Goal: Transaction & Acquisition: Purchase product/service

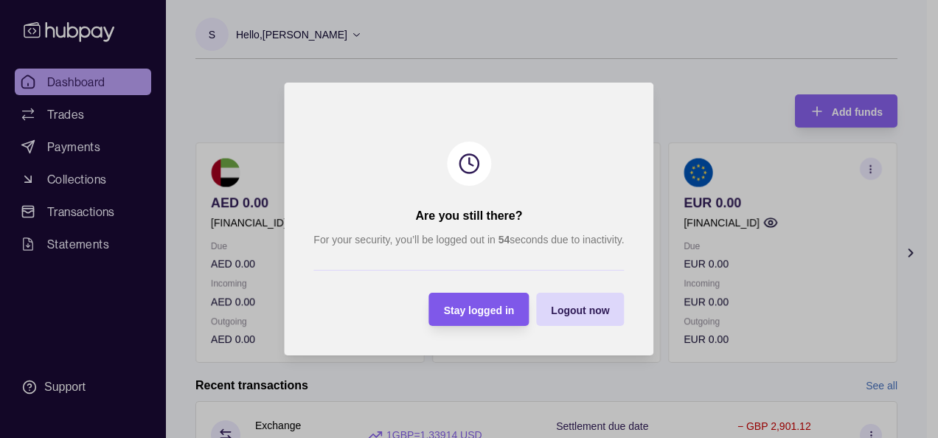
click at [485, 311] on span "Stay logged in" at bounding box center [479, 311] width 71 height 12
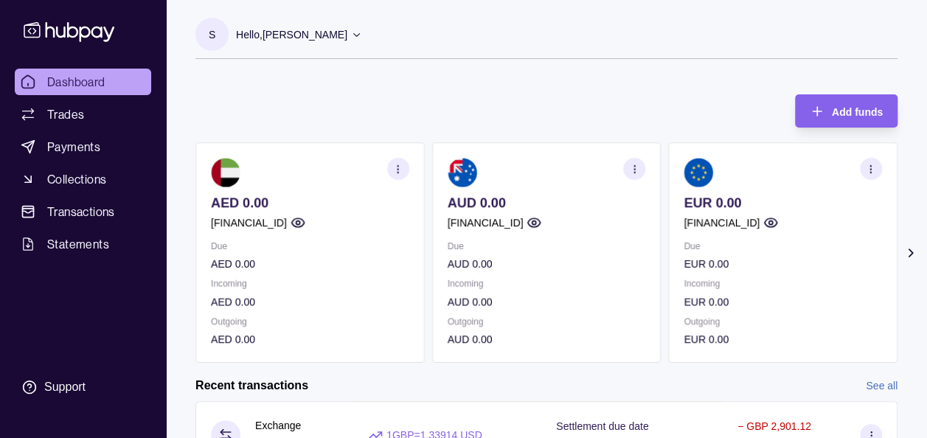
click at [911, 249] on icon at bounding box center [910, 253] width 15 height 15
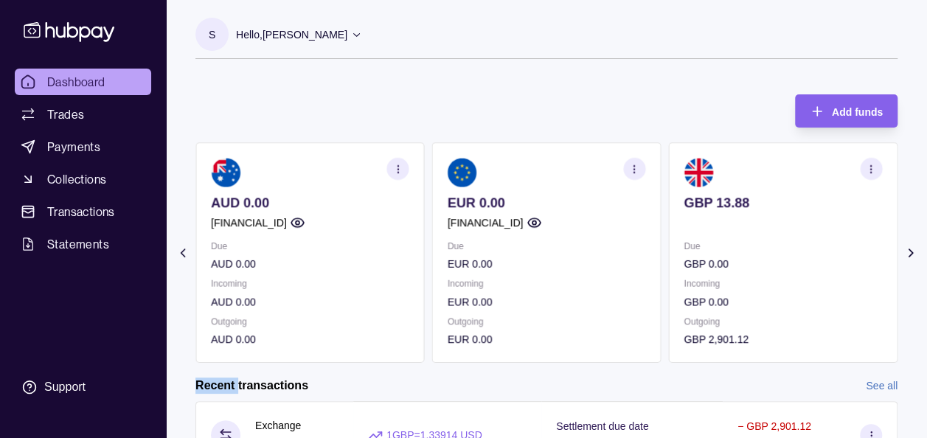
click at [911, 249] on icon at bounding box center [910, 253] width 15 height 15
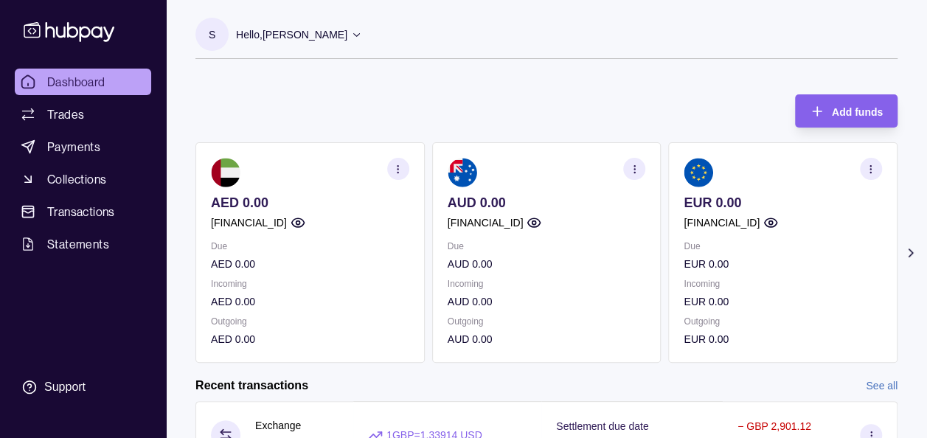
click at [914, 254] on icon at bounding box center [910, 253] width 15 height 15
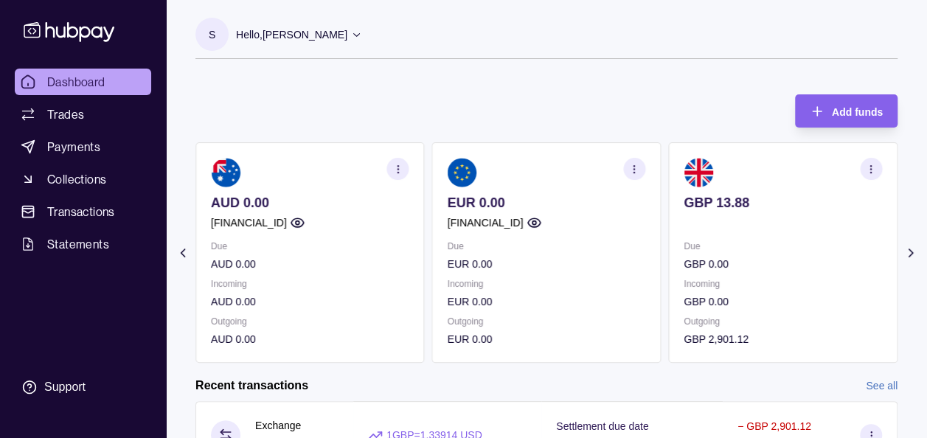
click at [914, 254] on icon at bounding box center [910, 253] width 15 height 15
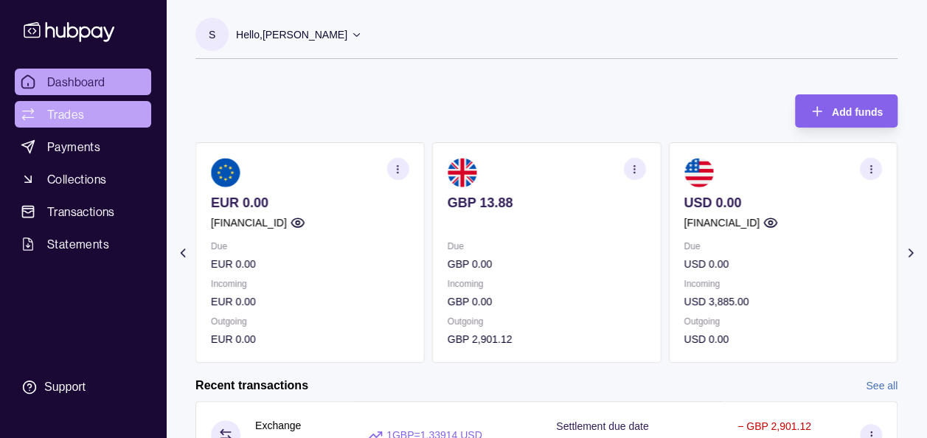
click at [43, 114] on link "Trades" at bounding box center [83, 114] width 136 height 27
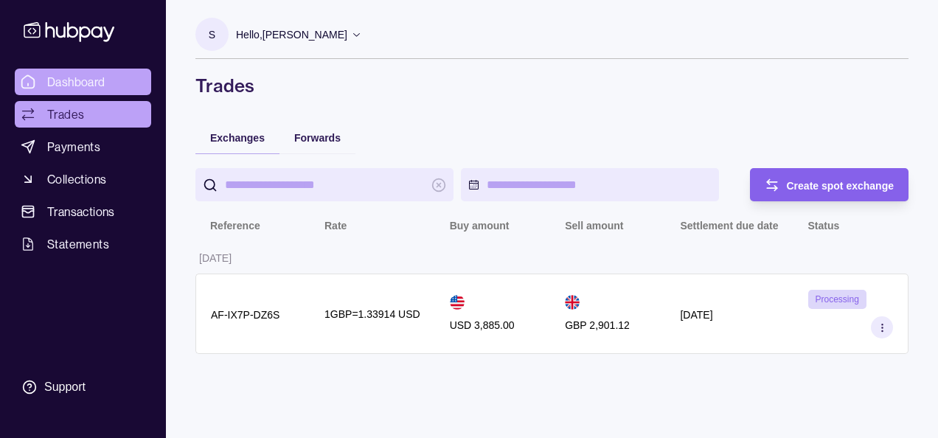
click at [58, 80] on span "Dashboard" at bounding box center [76, 82] width 58 height 18
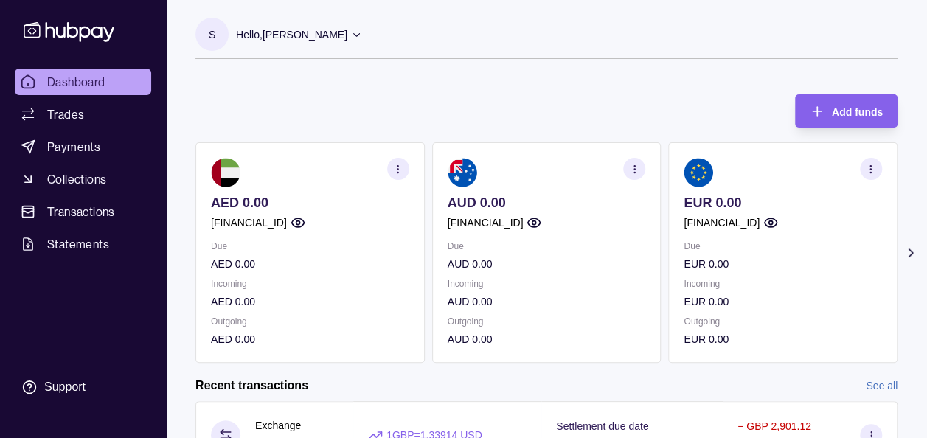
click at [914, 249] on icon at bounding box center [910, 253] width 15 height 15
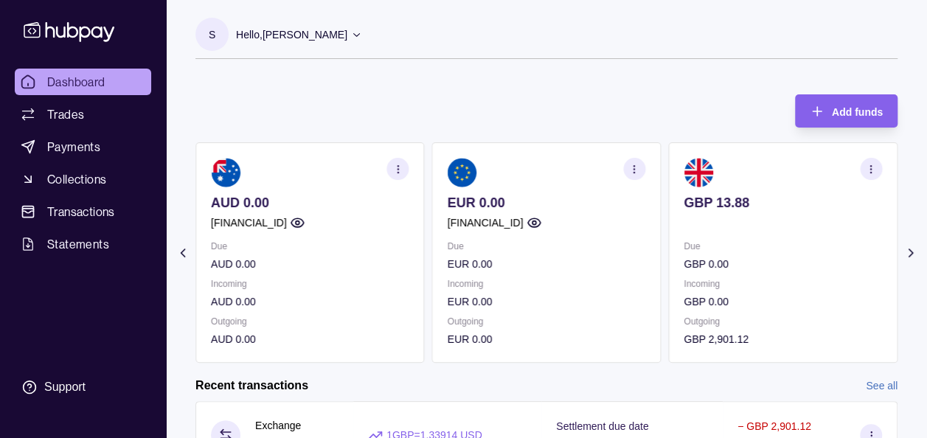
click at [914, 249] on icon at bounding box center [910, 253] width 15 height 15
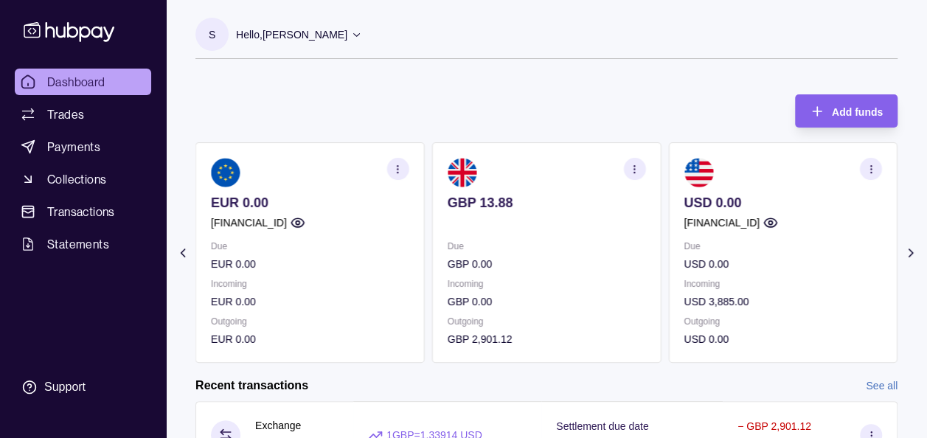
click at [681, 105] on div "Add funds AED 0.00 GB91TCCL04140408914106 Due AED 0.00 Incoming AED 0.00 Outgoi…" at bounding box center [546, 221] width 702 height 283
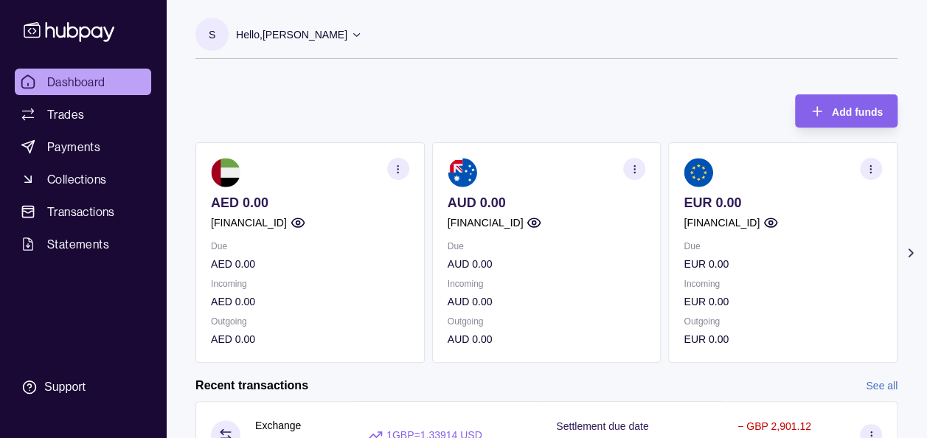
click at [911, 254] on icon at bounding box center [910, 252] width 4 height 7
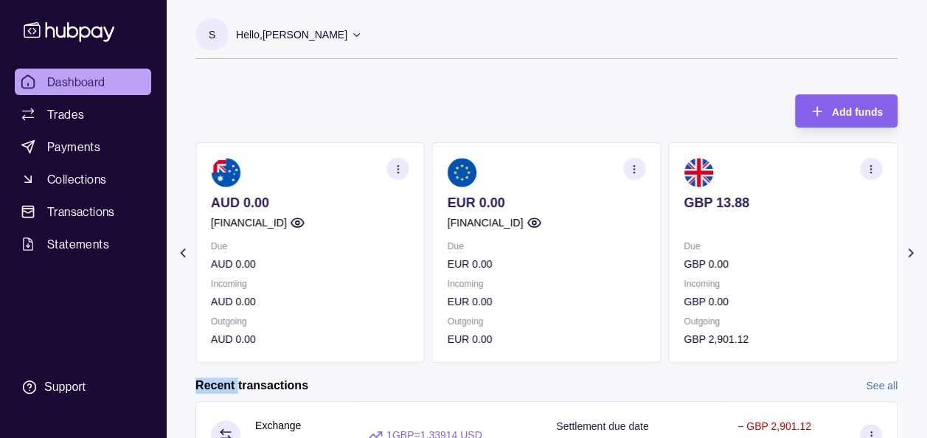
click at [911, 254] on icon at bounding box center [910, 252] width 4 height 7
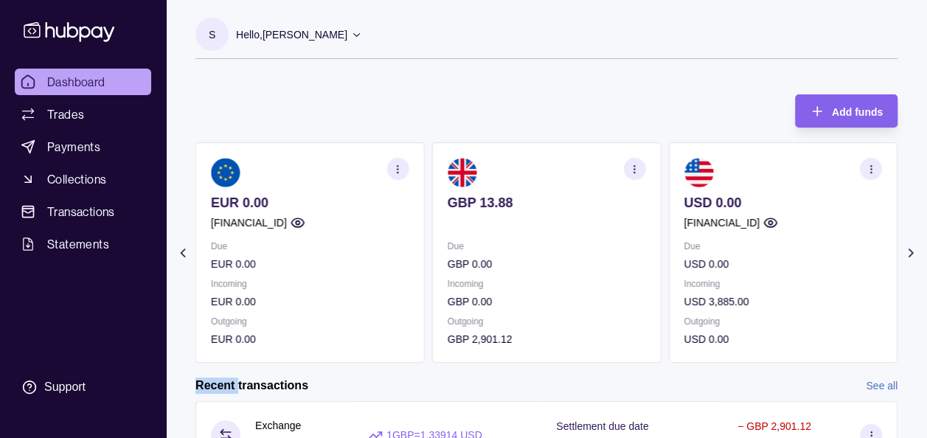
click at [786, 237] on section "USD 0.00 GB91TCCL04140408914106 Due USD 0.00 Incoming USD 3,885.00 Outgoing USD…" at bounding box center [782, 252] width 229 height 220
click at [777, 223] on icon "button" at bounding box center [771, 222] width 13 height 9
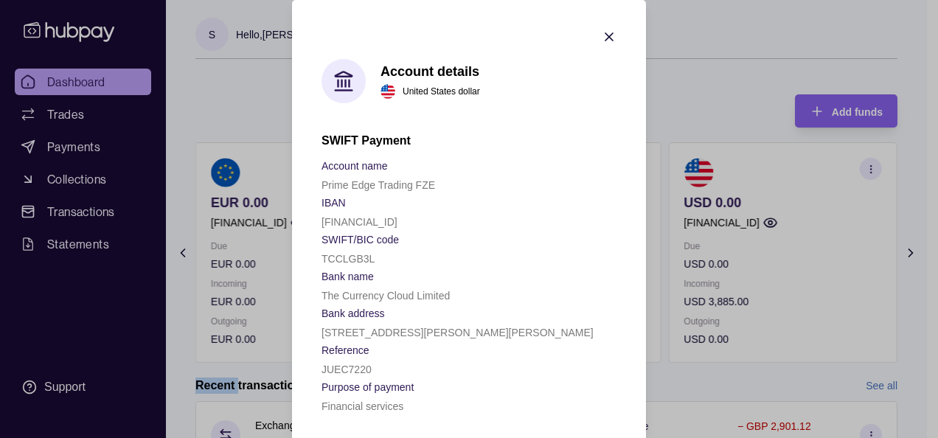
click at [604, 40] on icon "button" at bounding box center [609, 36] width 15 height 15
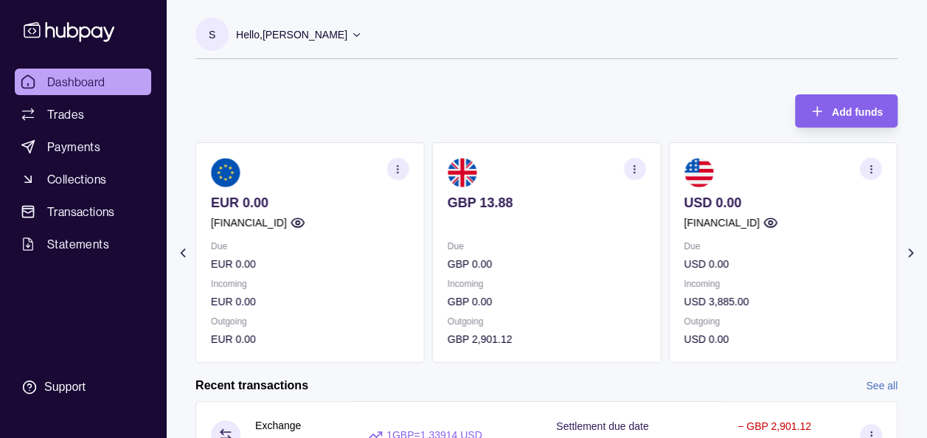
click at [661, 66] on div "S Hello, [PERSON_NAME] Prime Edge Trading FZE Account Terms and conditions Priv…" at bounding box center [546, 46] width 702 height 56
click at [463, 88] on div "Add funds AED 0.00 GB91TCCL04140408914106 Due AED 0.00 Incoming AED 0.00 Outgoi…" at bounding box center [546, 221] width 702 height 283
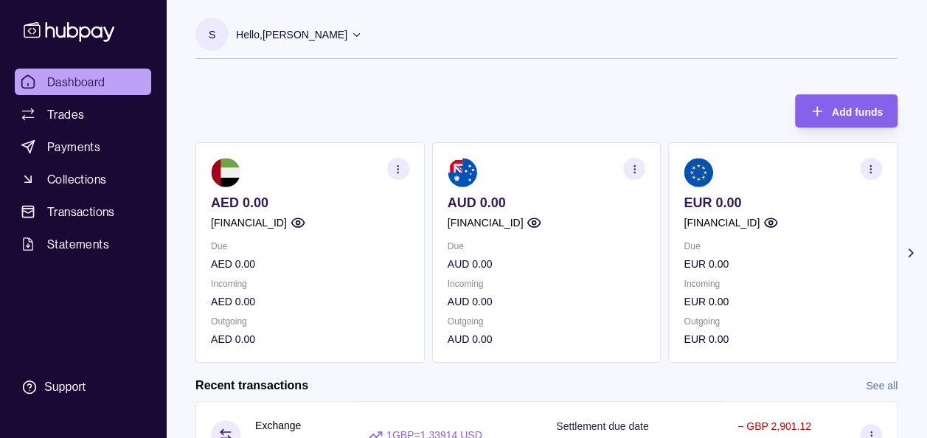
click at [907, 254] on icon at bounding box center [910, 253] width 15 height 15
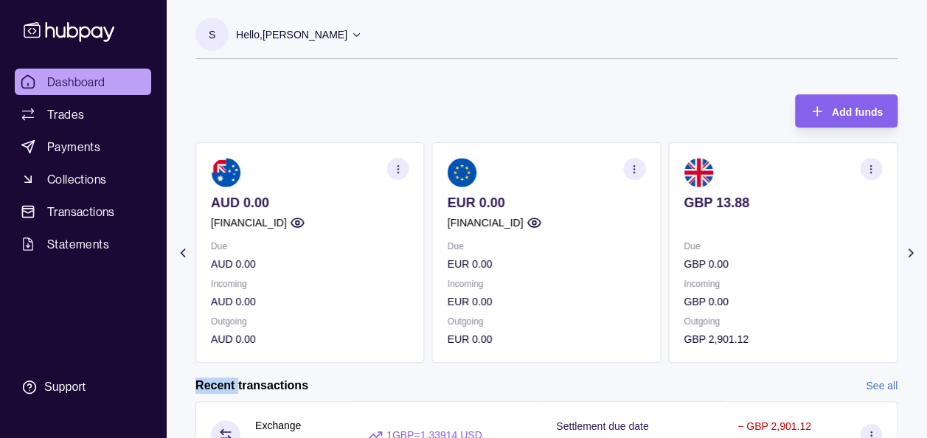
click at [907, 254] on icon at bounding box center [910, 253] width 15 height 15
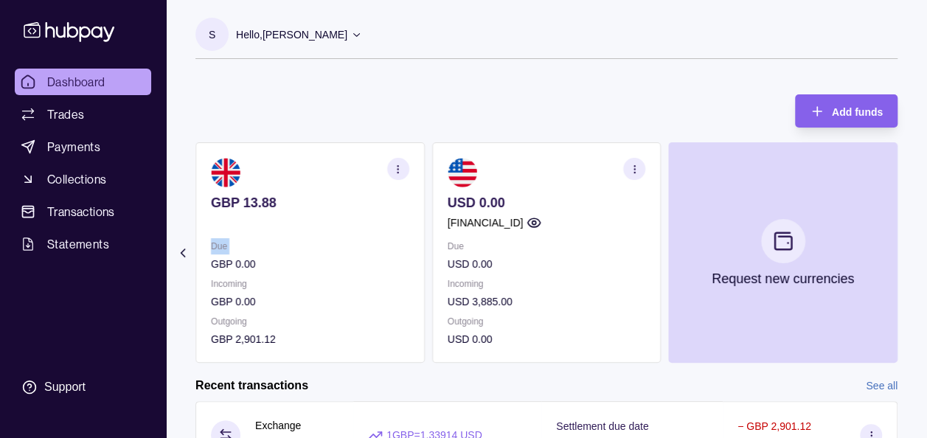
click at [907, 254] on section "Add funds AED 0.00 [FINANCIAL_ID] Due AED 0.00 Incoming AED 0.00 Outgoing AED 0…" at bounding box center [546, 356] width 761 height 553
click at [402, 66] on div "S Hello, [PERSON_NAME] Prime Edge Trading FZE Account Terms and conditions Priv…" at bounding box center [546, 46] width 702 height 56
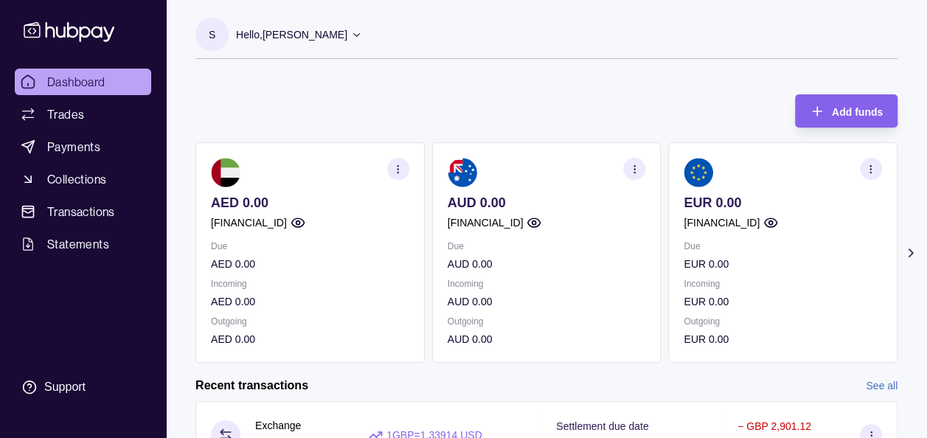
click at [910, 254] on icon at bounding box center [910, 252] width 4 height 7
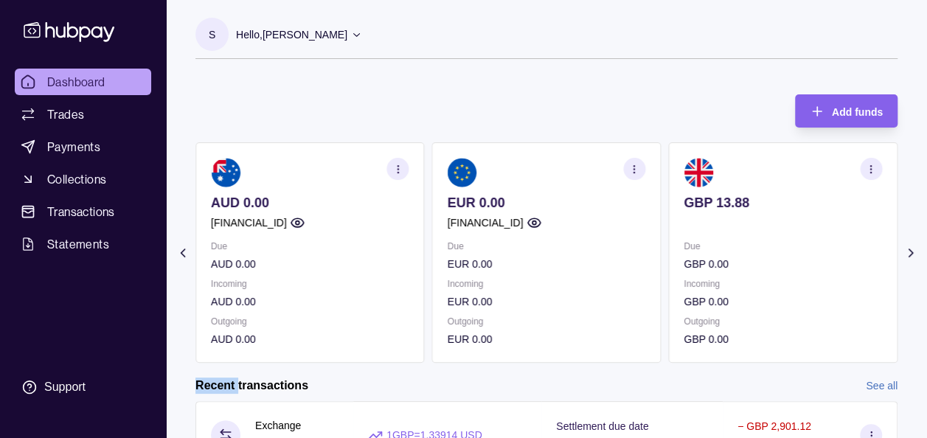
click at [910, 254] on icon at bounding box center [910, 252] width 4 height 7
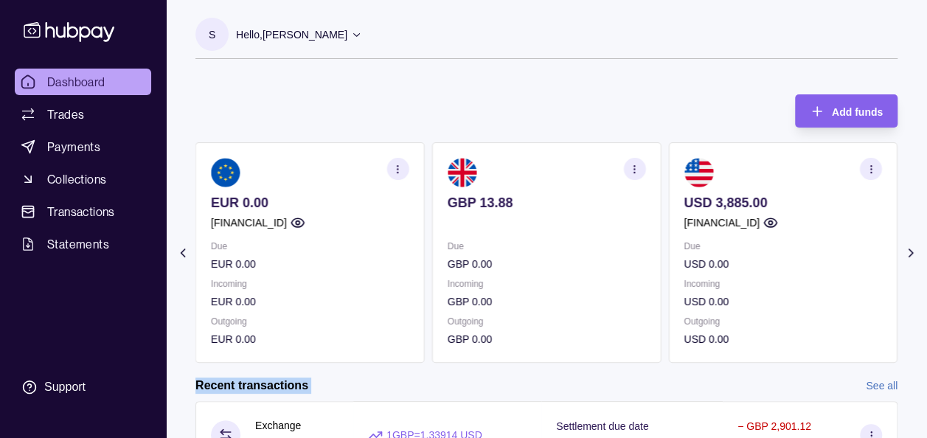
click at [910, 254] on icon at bounding box center [910, 253] width 15 height 15
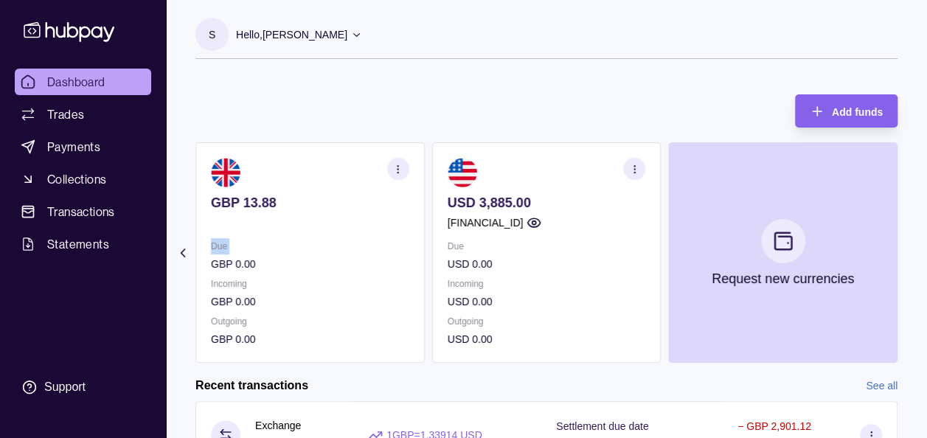
click at [910, 254] on section "Add funds AED 0.00 [FINANCIAL_ID] Due AED 0.00 Incoming AED 0.00 Outgoing AED 0…" at bounding box center [546, 356] width 761 height 553
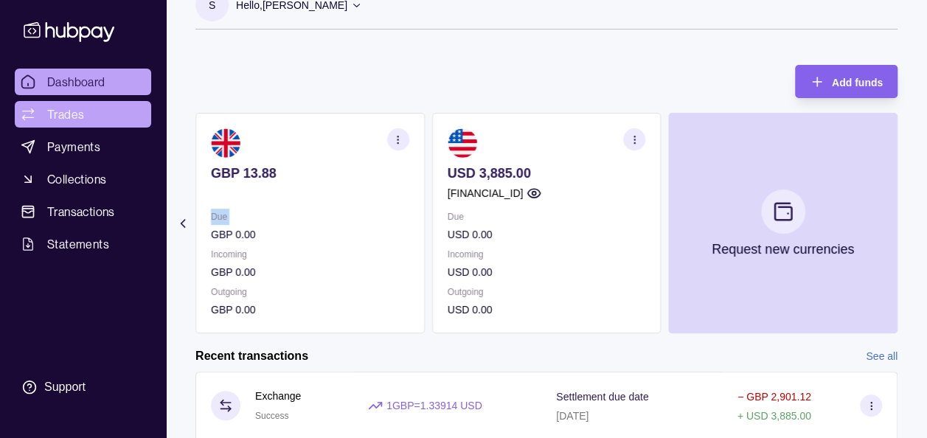
scroll to position [59, 0]
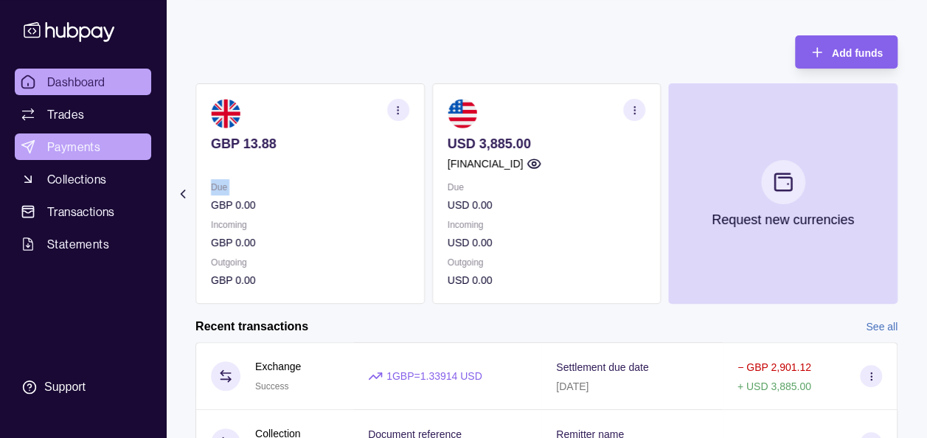
click at [88, 146] on span "Payments" at bounding box center [73, 147] width 53 height 18
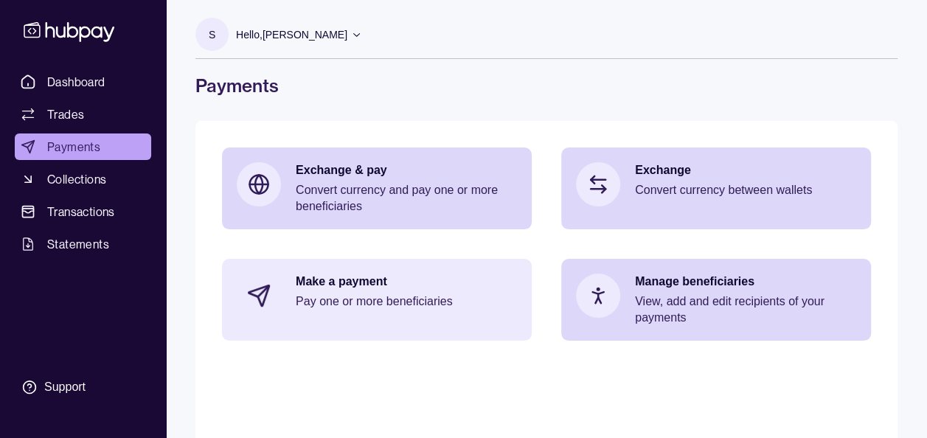
click at [358, 304] on p "Pay one or more beneficiaries" at bounding box center [406, 301] width 221 height 16
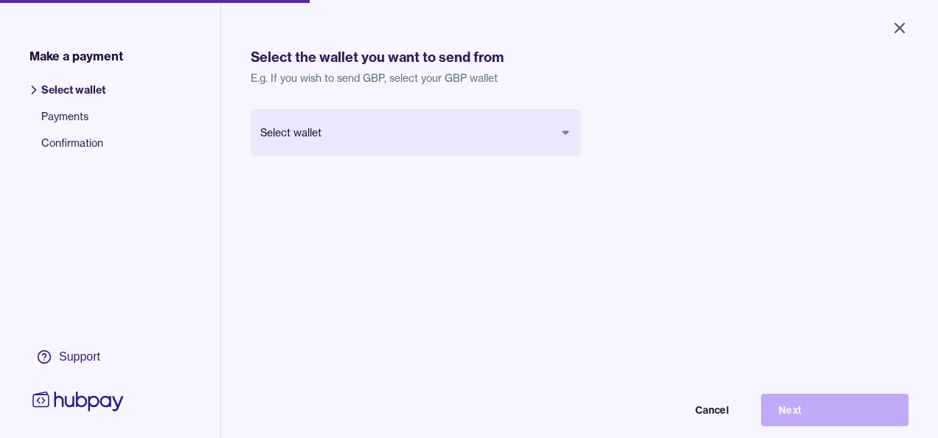
click at [433, 134] on body "Close Make a payment Select wallet Payments Confirmation Support Select the wal…" at bounding box center [469, 219] width 938 height 438
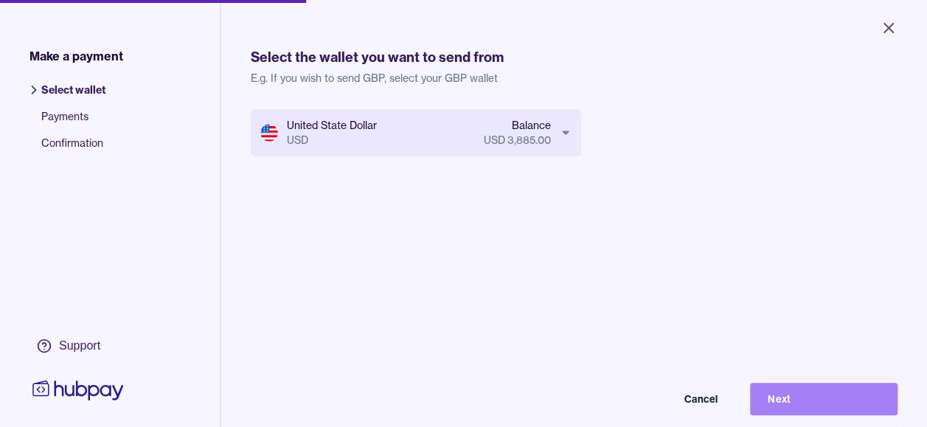
click at [844, 410] on button "Next" at bounding box center [823, 399] width 147 height 32
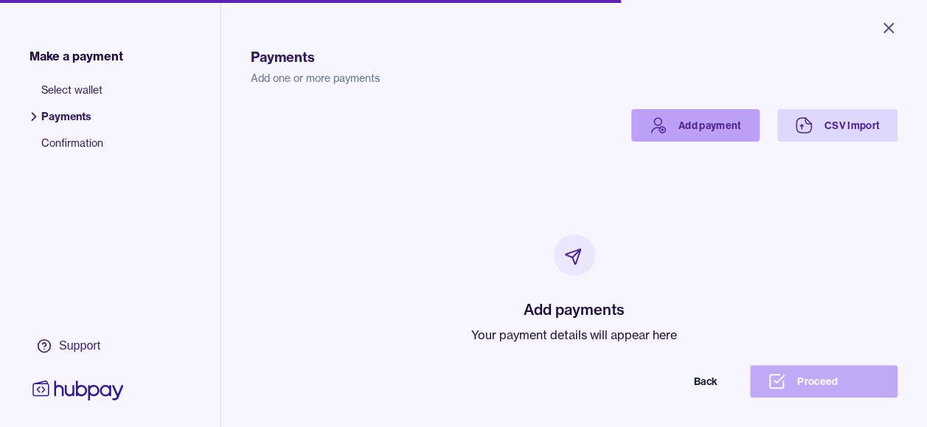
click at [688, 135] on link "Add payment" at bounding box center [695, 125] width 128 height 32
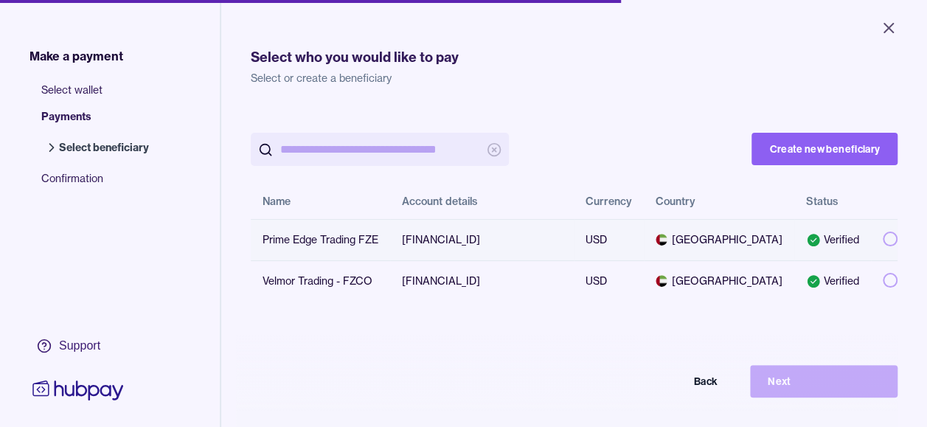
click at [883, 242] on button "button" at bounding box center [890, 239] width 15 height 15
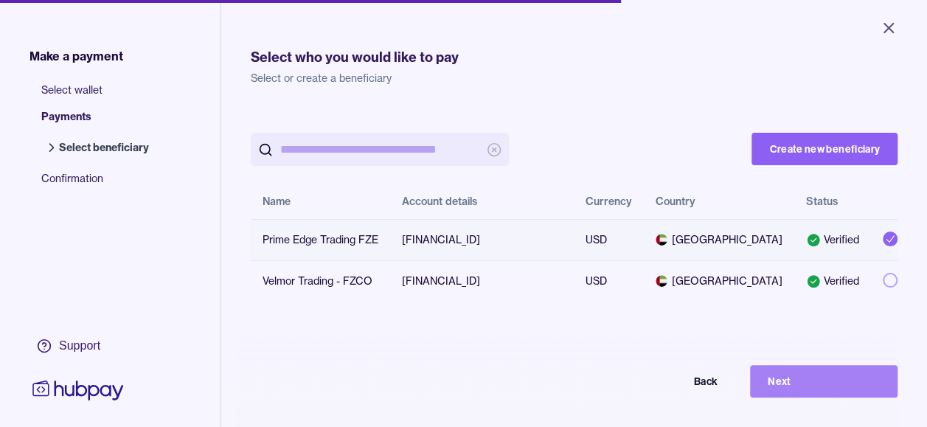
click at [811, 388] on button "Next" at bounding box center [823, 381] width 147 height 32
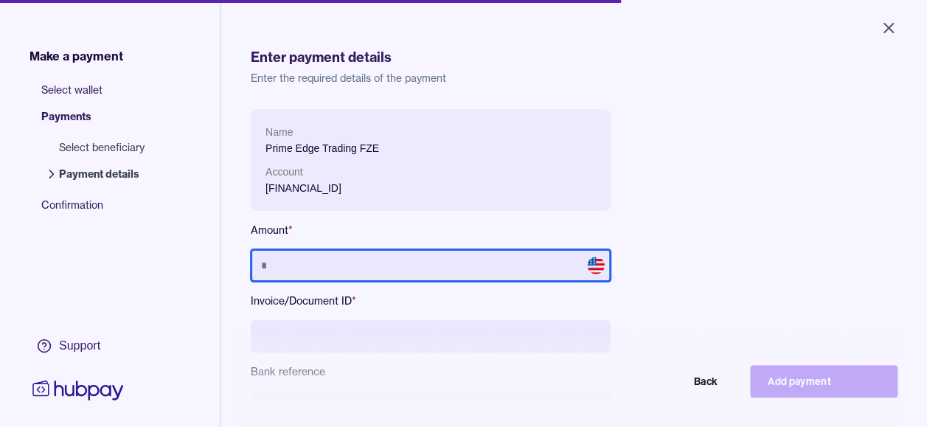
click at [485, 263] on input "text" at bounding box center [431, 265] width 360 height 32
type input "*****"
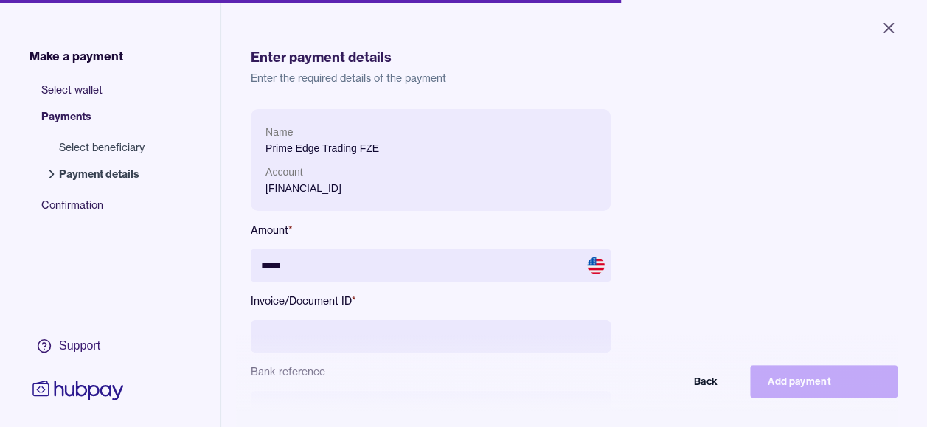
click at [733, 177] on div "Name Prime Edge Trading FZE Account [FINANCIAL_ID] Amount * ***** Invoice/Docum…" at bounding box center [574, 313] width 647 height 409
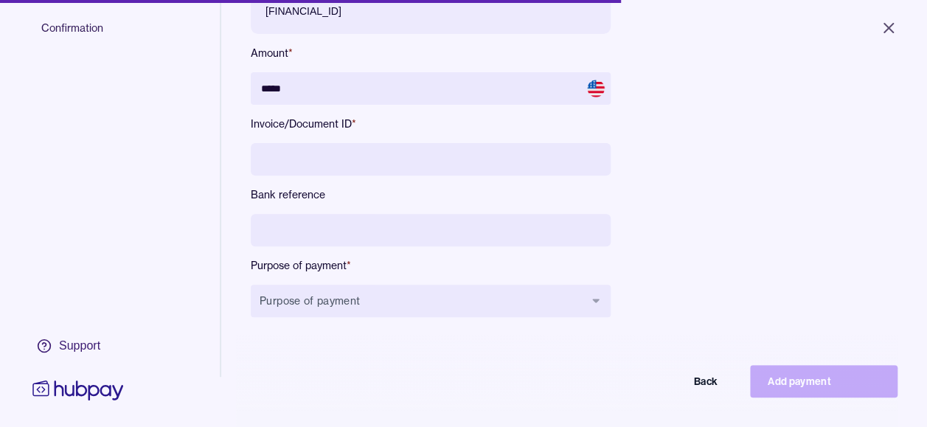
scroll to position [198, 0]
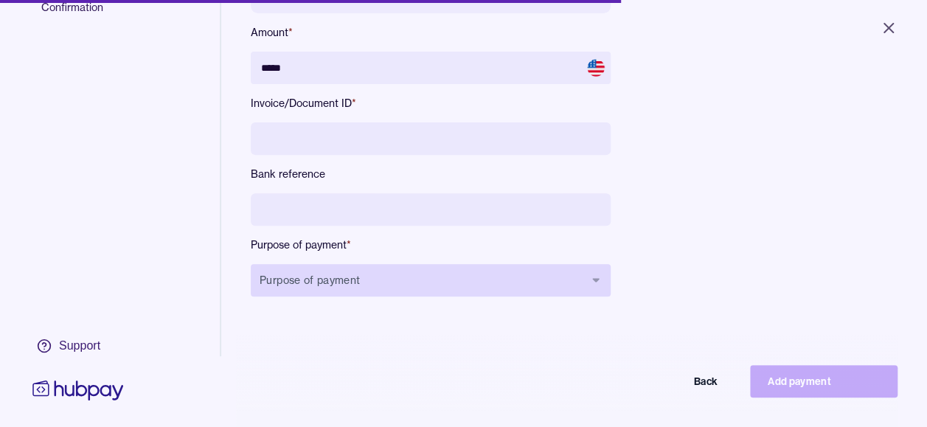
click at [394, 283] on button "Purpose of payment" at bounding box center [431, 280] width 360 height 32
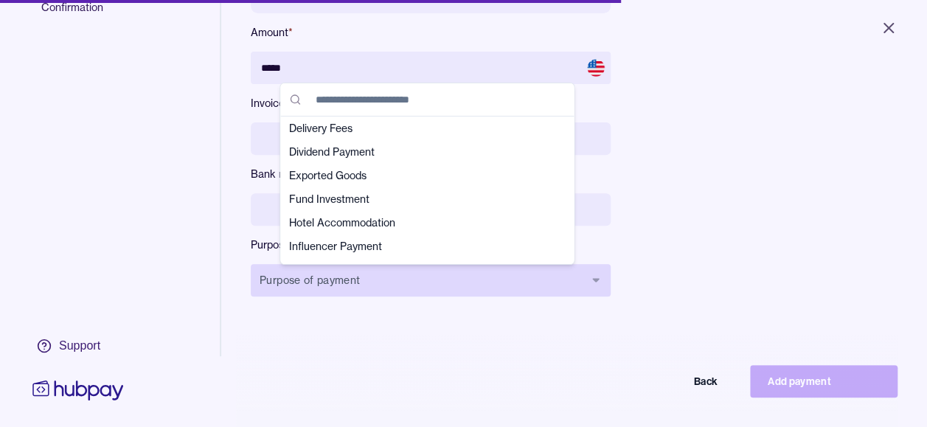
scroll to position [3, 0]
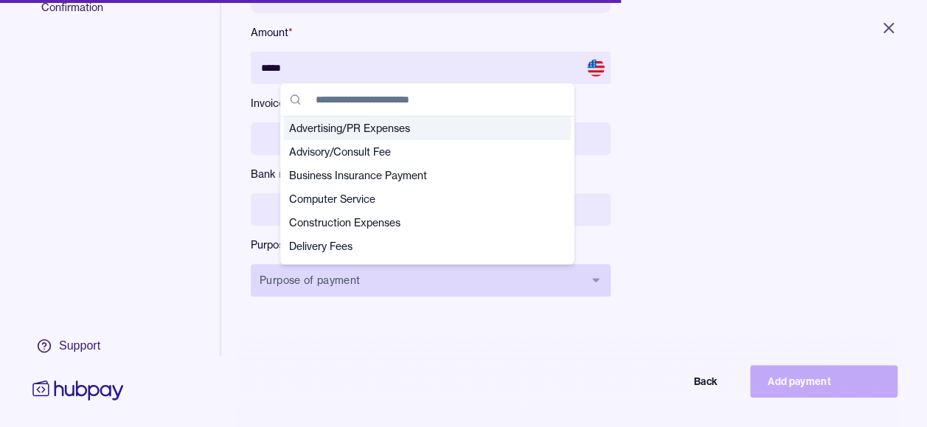
click at [394, 283] on button "Purpose of payment" at bounding box center [431, 280] width 360 height 32
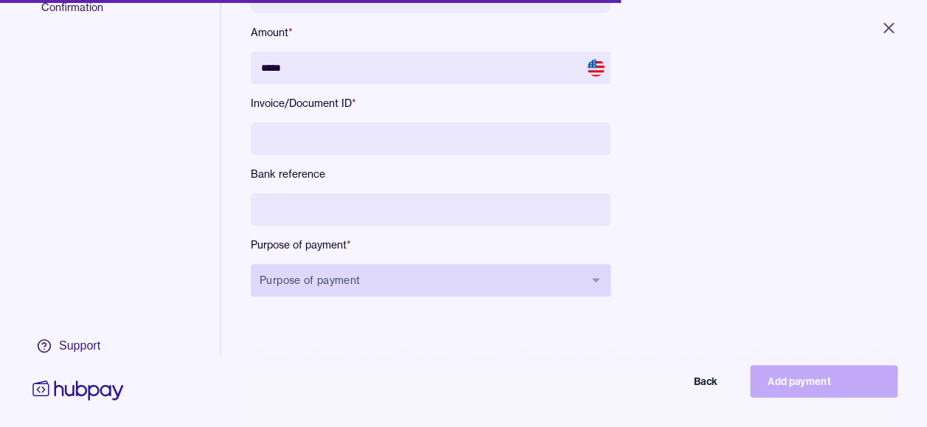
click at [394, 283] on button "Purpose of payment" at bounding box center [431, 280] width 360 height 32
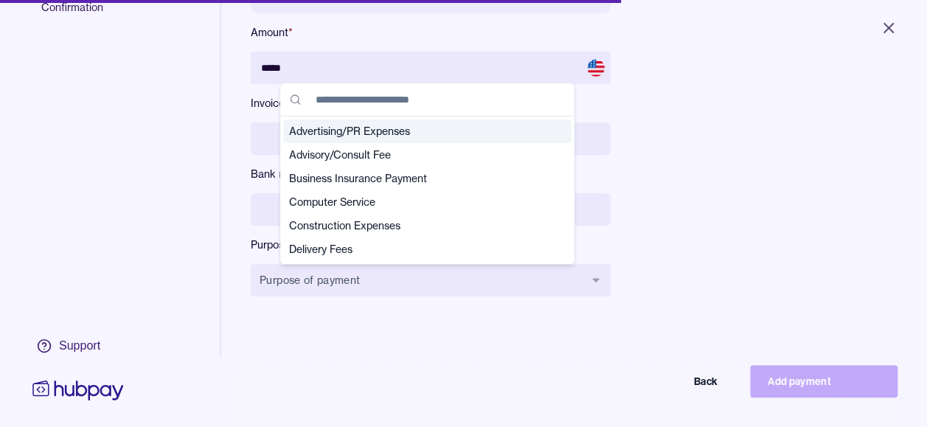
click at [390, 328] on div "Name Prime Edge Trading FZE Account [FINANCIAL_ID] Amount * ***** Invoice/Docum…" at bounding box center [574, 125] width 647 height 427
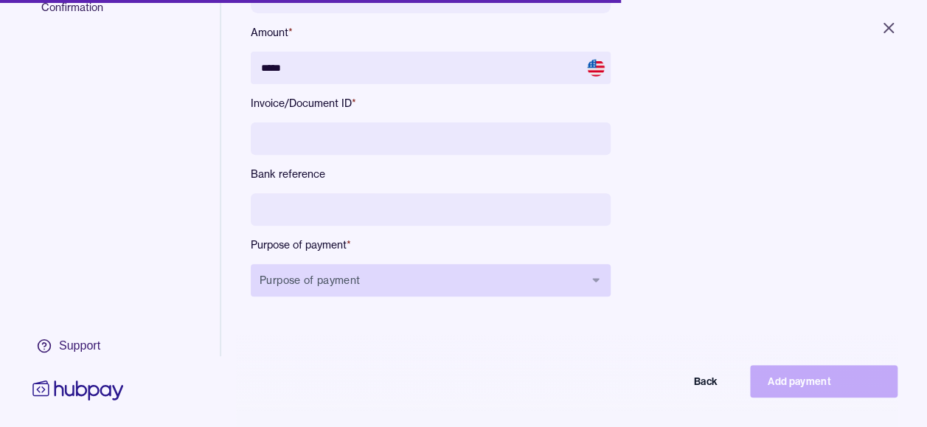
click at [384, 291] on button "Purpose of payment" at bounding box center [431, 280] width 360 height 32
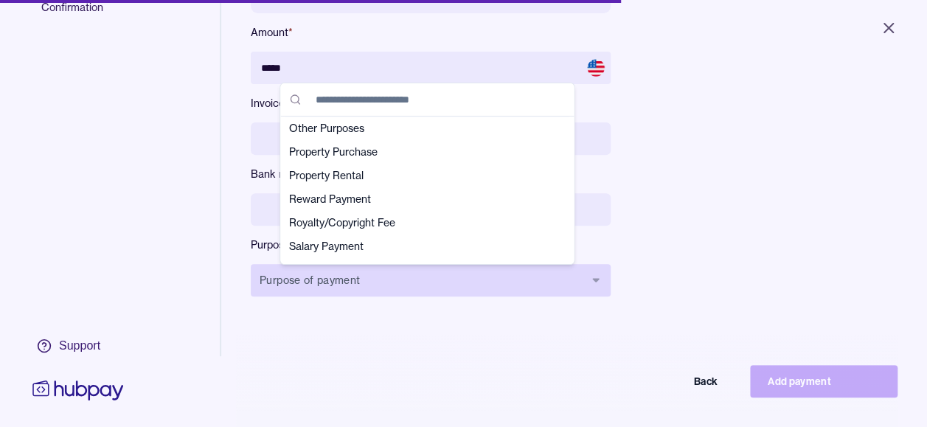
scroll to position [357, 0]
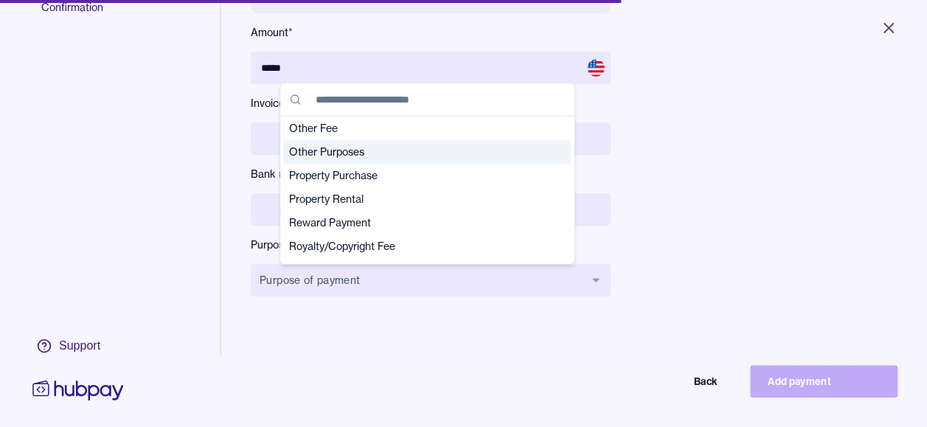
click at [419, 148] on span "Other Purposes" at bounding box center [418, 152] width 258 height 15
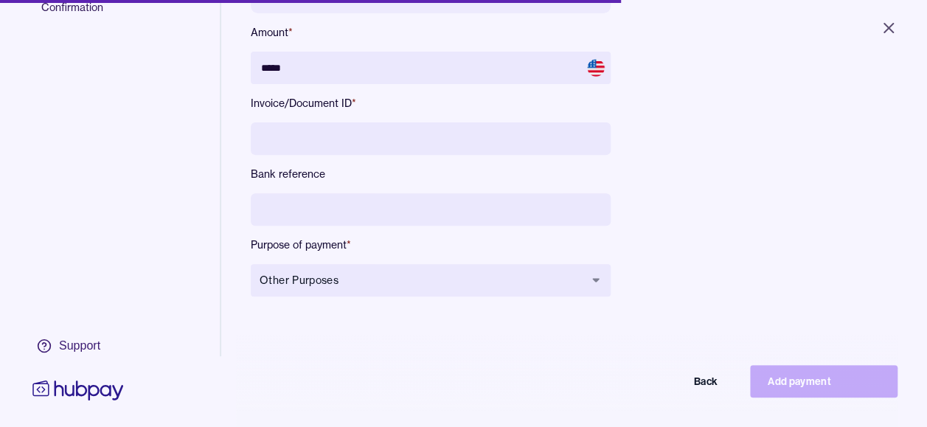
click at [376, 142] on input at bounding box center [431, 138] width 360 height 32
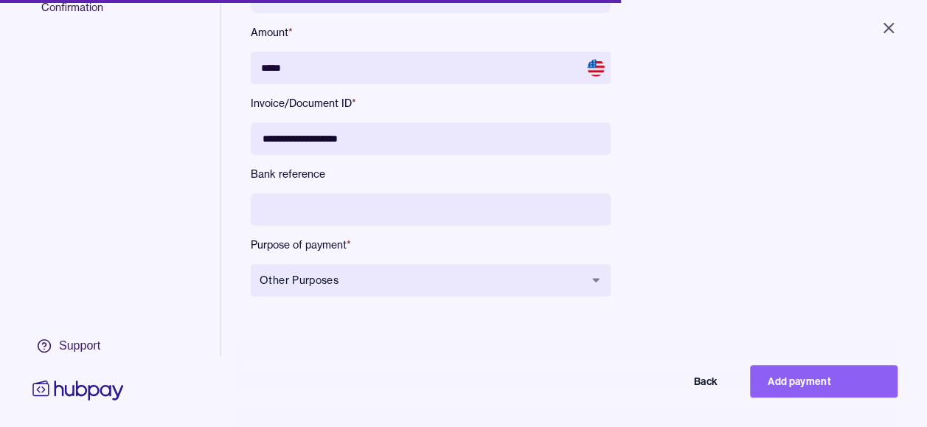
type input "**********"
click at [397, 356] on div "**********" at bounding box center [574, 79] width 706 height 554
click at [831, 391] on button "Add payment" at bounding box center [823, 381] width 147 height 32
type input "****"
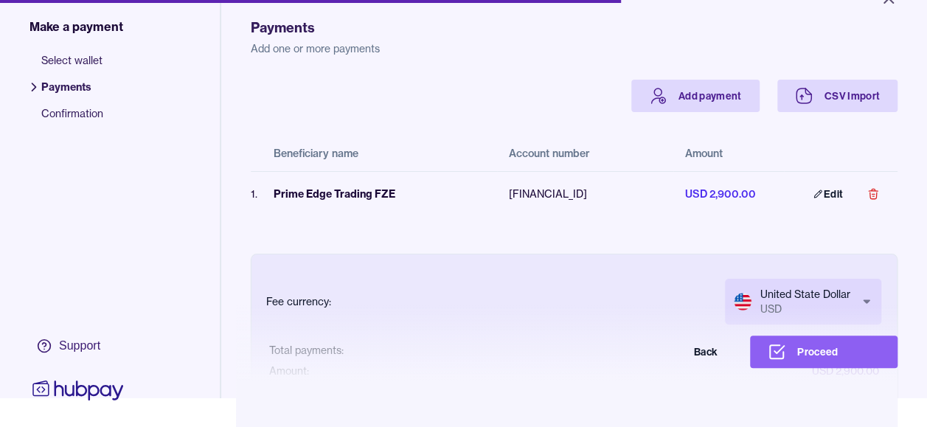
scroll to position [70, 0]
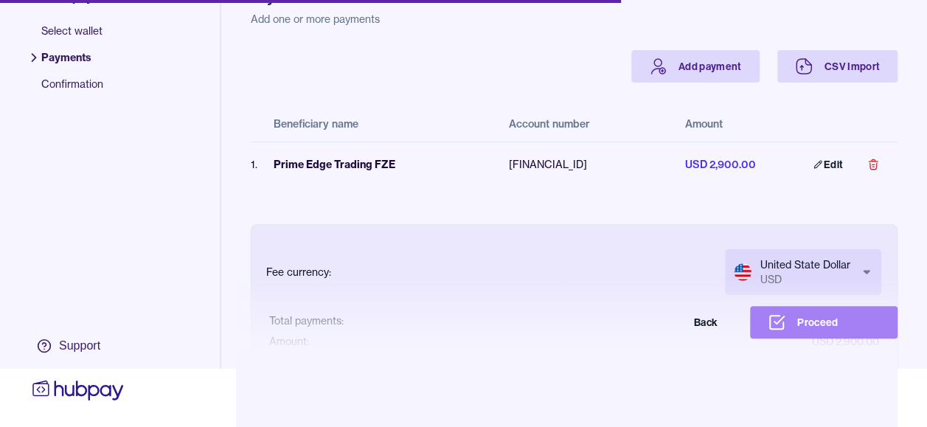
click at [817, 328] on button "Proceed" at bounding box center [823, 322] width 147 height 32
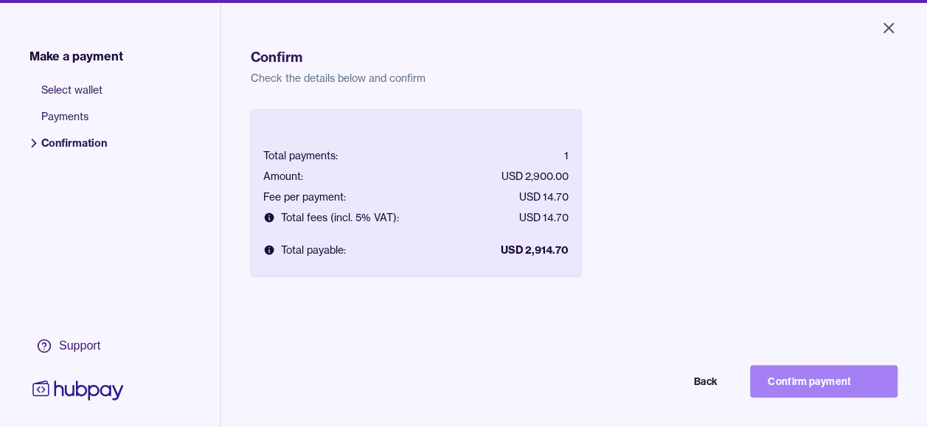
click at [810, 392] on button "Confirm payment" at bounding box center [823, 381] width 147 height 32
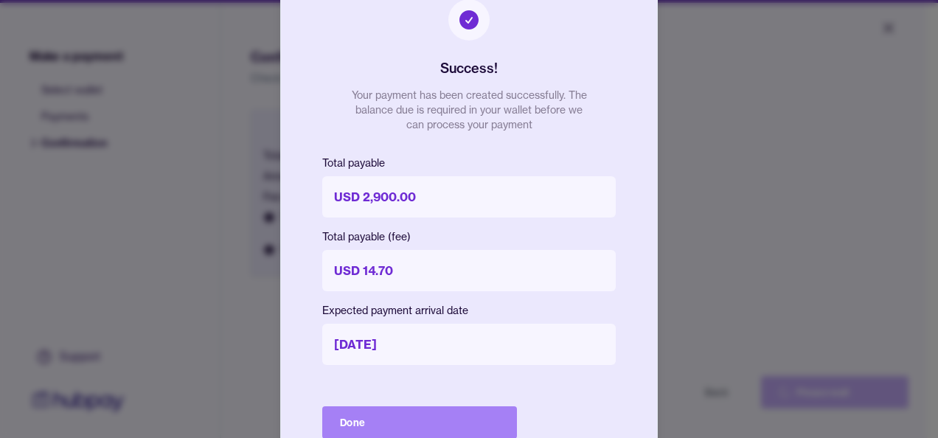
click at [482, 425] on button "Done" at bounding box center [419, 422] width 195 height 32
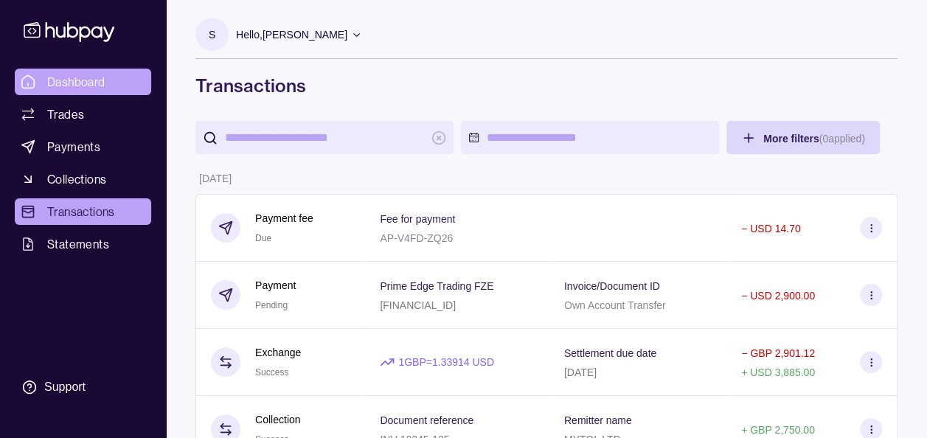
click at [77, 84] on span "Dashboard" at bounding box center [76, 82] width 58 height 18
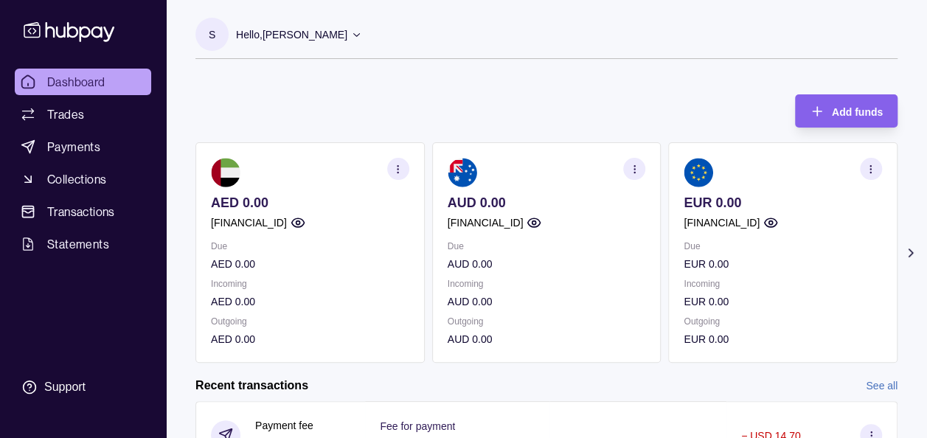
click at [914, 252] on icon at bounding box center [910, 253] width 15 height 15
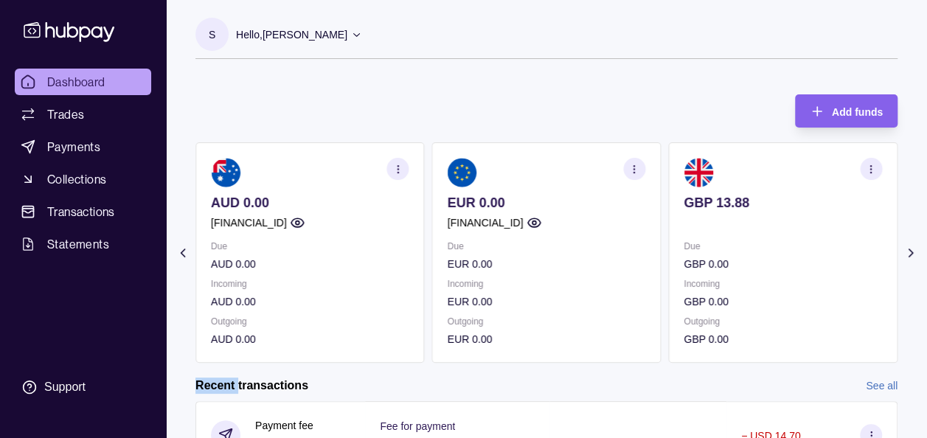
click at [914, 252] on icon at bounding box center [910, 253] width 15 height 15
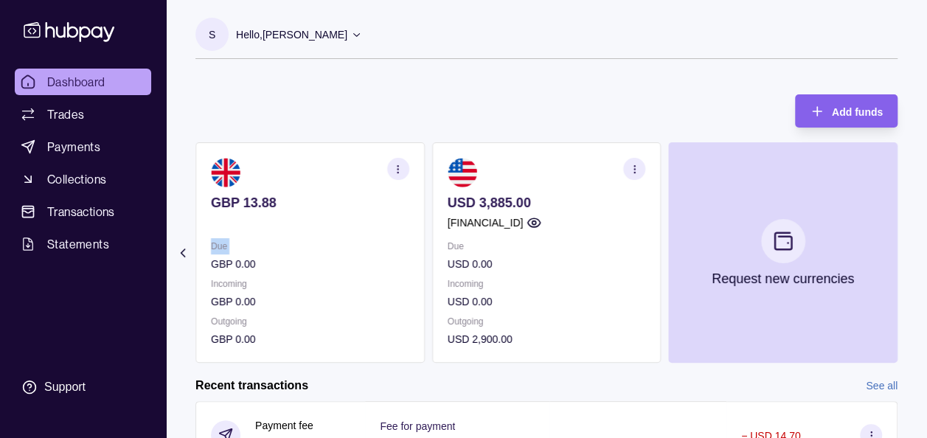
click at [914, 252] on section "Add funds AED 0.00 [FINANCIAL_ID] Due AED 0.00 Incoming AED 0.00 Outgoing AED 0…" at bounding box center [546, 423] width 761 height 687
click at [635, 167] on icon "button" at bounding box center [634, 169] width 11 height 11
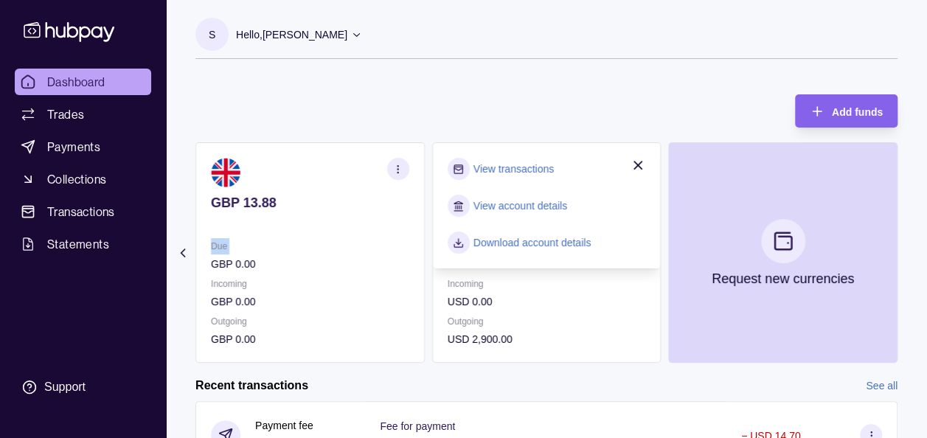
click at [534, 167] on link "View transactions" at bounding box center [513, 169] width 80 height 16
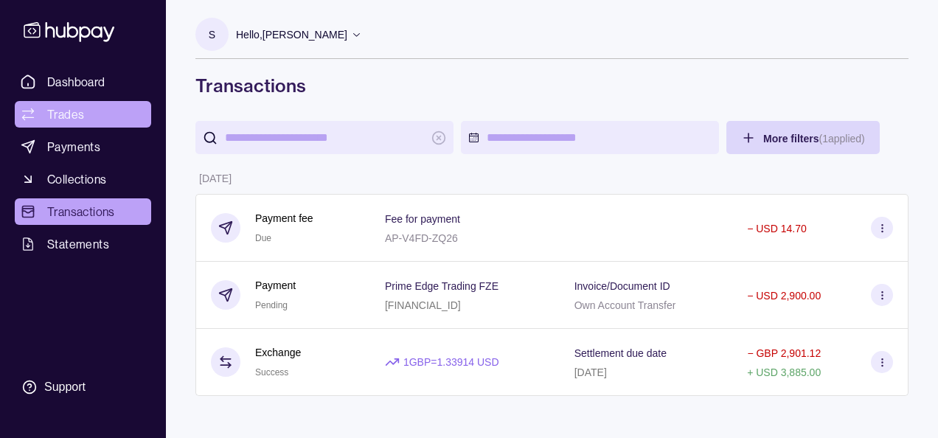
click at [70, 112] on span "Trades" at bounding box center [65, 114] width 37 height 18
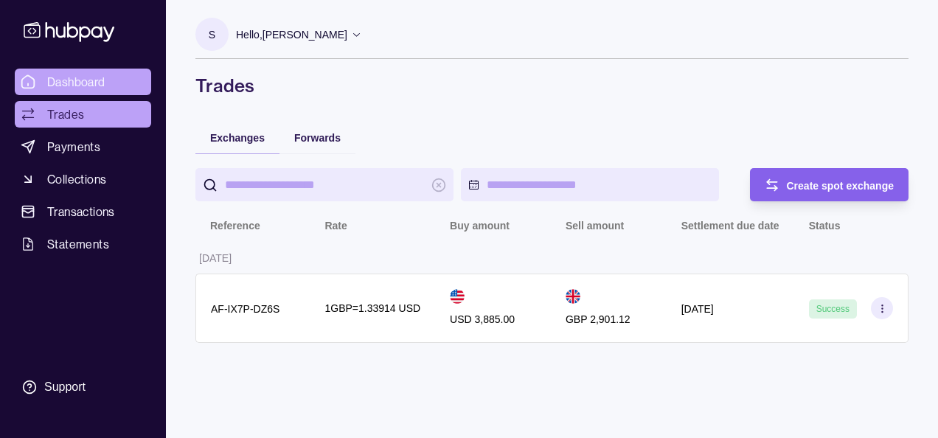
click at [75, 78] on span "Dashboard" at bounding box center [76, 82] width 58 height 18
